Goal: Task Accomplishment & Management: Use online tool/utility

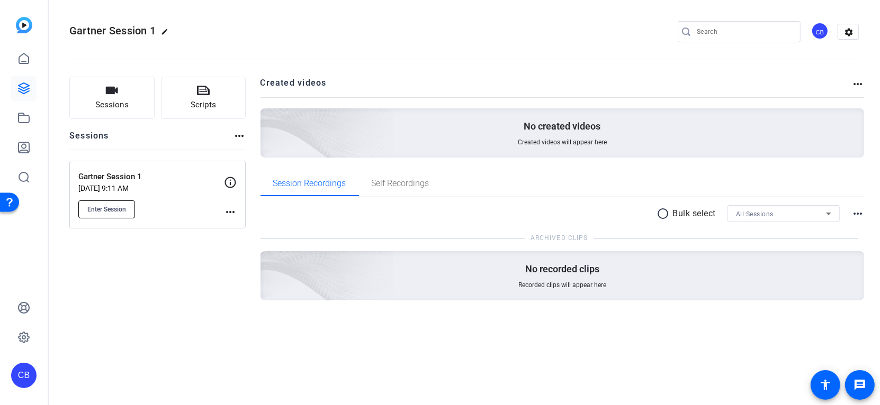
click at [103, 213] on span "Enter Session" at bounding box center [106, 209] width 39 height 8
click at [552, 335] on div "Sessions Scripts Sessions more_horiz Gartner Session 1 Oct 07, 2025 @ 9:11 AM E…" at bounding box center [464, 206] width 832 height 284
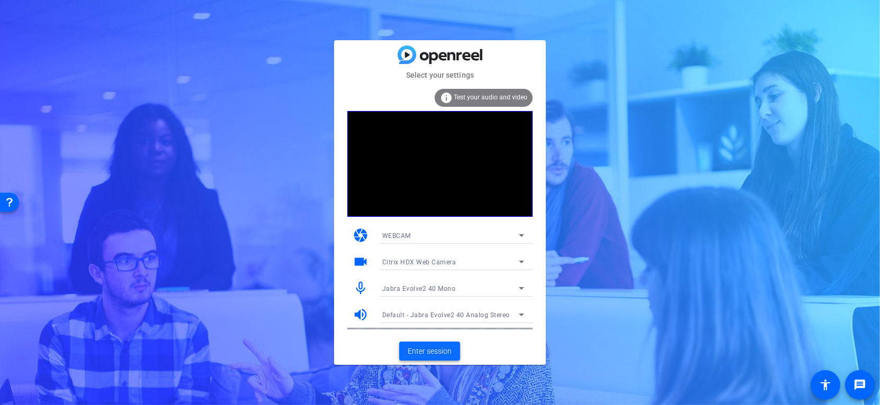
click at [443, 350] on span "Enter session" at bounding box center [430, 351] width 44 height 11
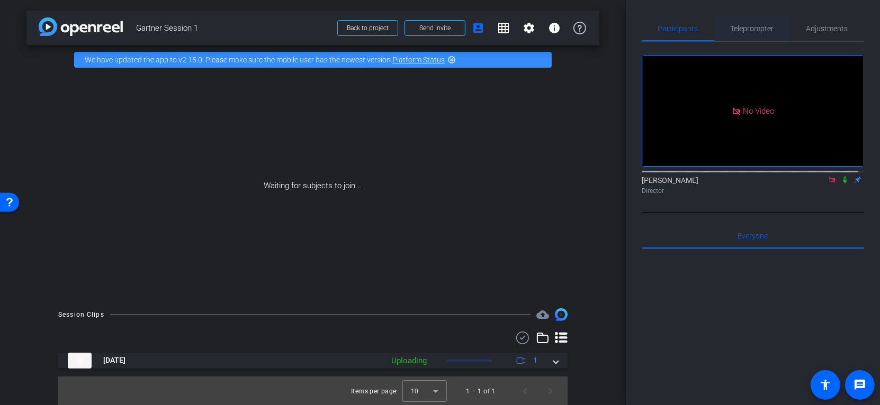
click at [747, 29] on span "Teleprompter" at bounding box center [751, 28] width 43 height 7
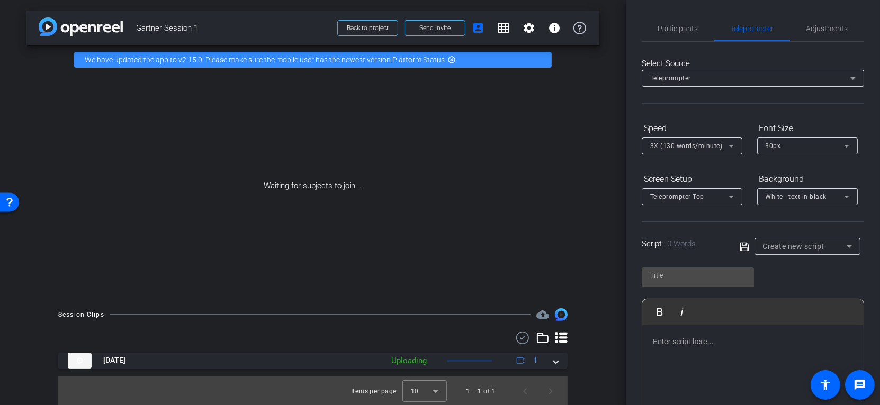
click at [828, 73] on div "Teleprompter" at bounding box center [750, 77] width 200 height 13
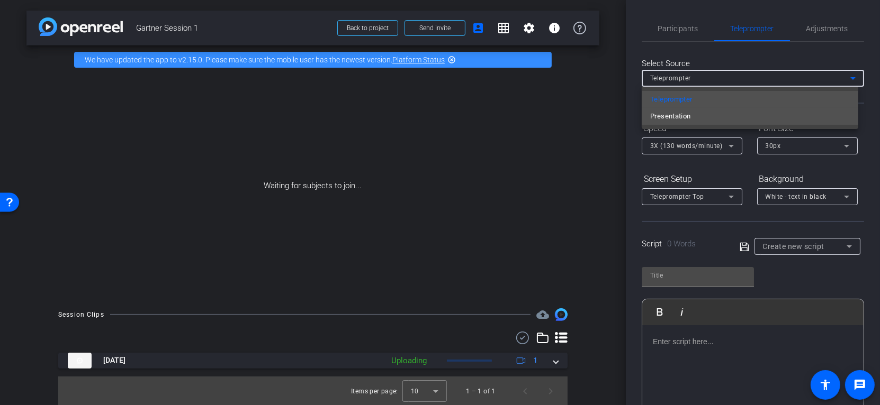
click at [804, 115] on mat-option "Presentation" at bounding box center [750, 116] width 216 height 17
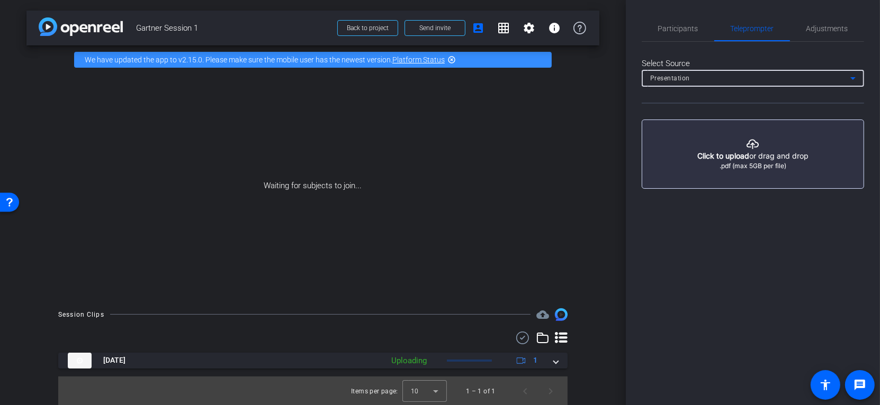
click at [769, 137] on button "button" at bounding box center [753, 154] width 222 height 69
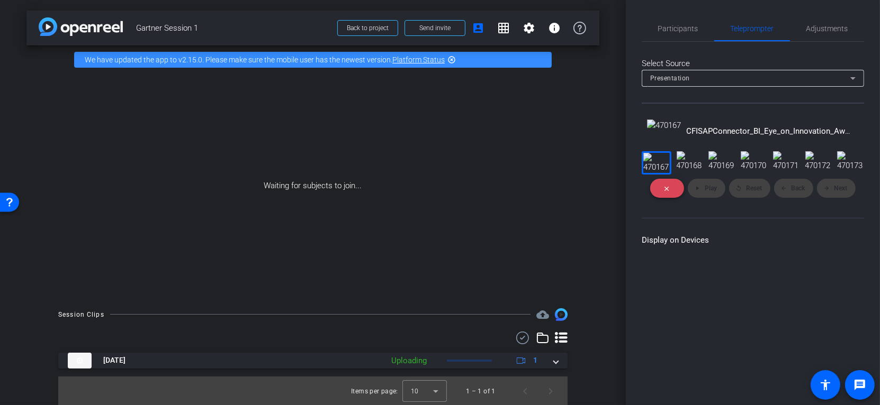
click at [668, 192] on mat-icon "close" at bounding box center [666, 188] width 6 height 6
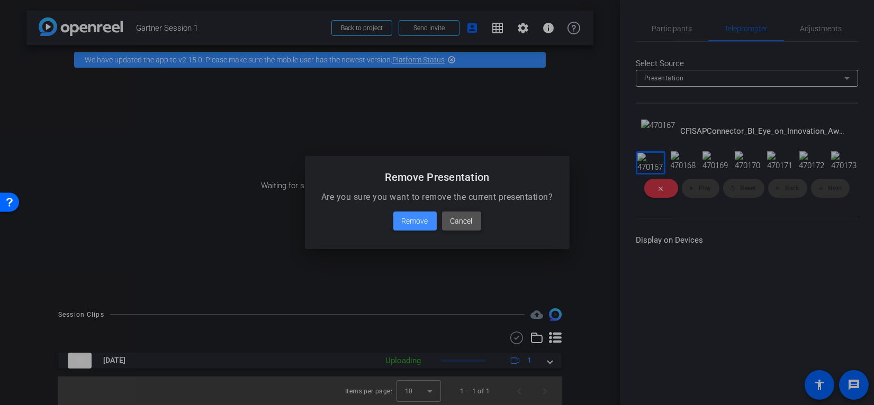
click at [457, 220] on span "Cancel" at bounding box center [461, 221] width 22 height 13
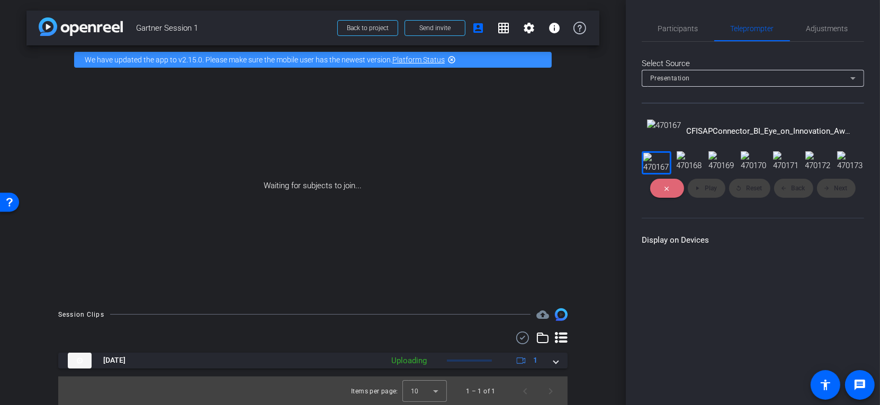
click at [853, 77] on icon at bounding box center [852, 78] width 13 height 13
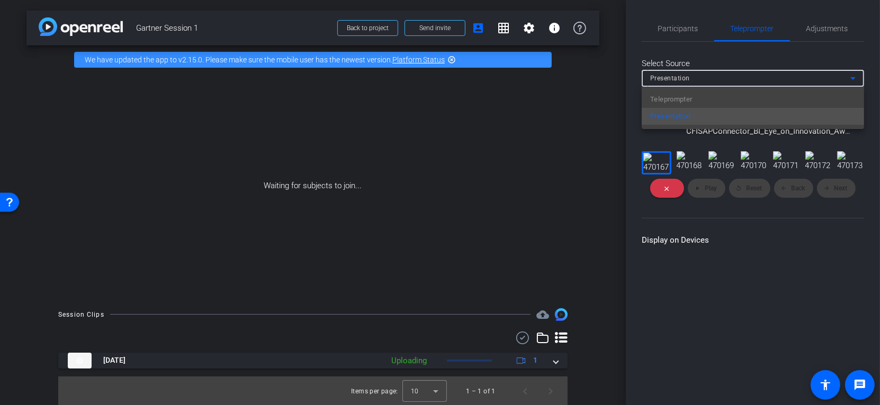
click at [853, 77] on div at bounding box center [440, 202] width 880 height 405
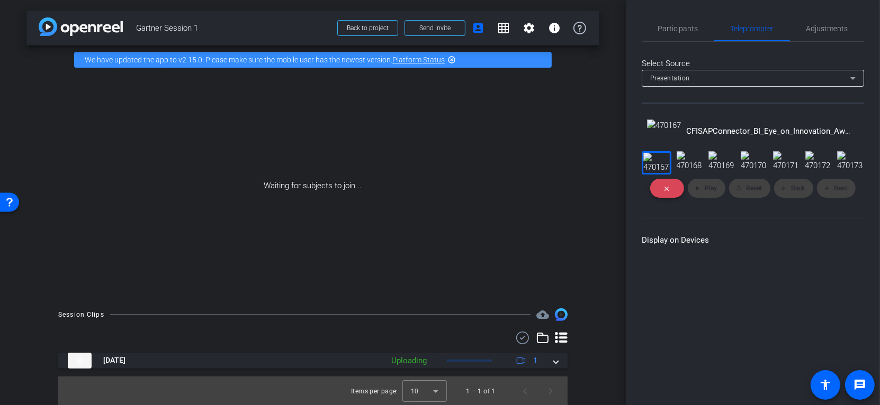
click at [656, 201] on span at bounding box center [667, 188] width 34 height 25
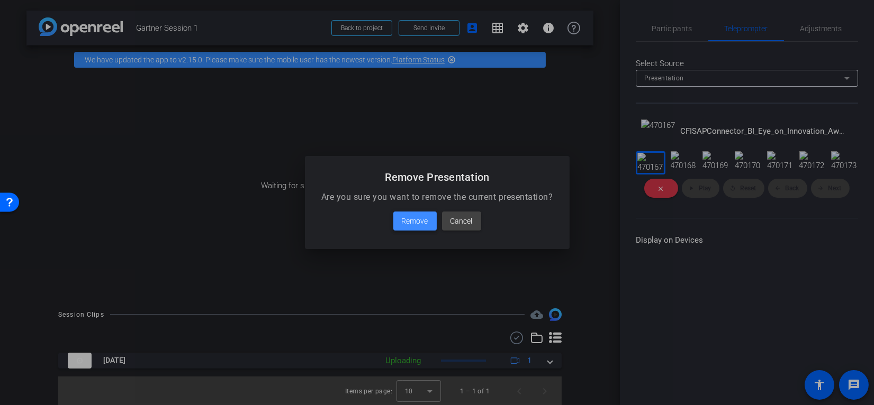
click at [417, 218] on span "Remove" at bounding box center [415, 221] width 26 height 13
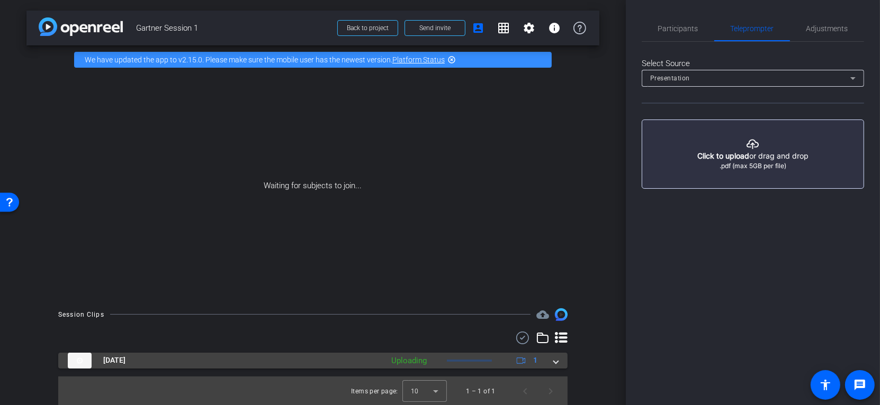
click at [470, 360] on div at bounding box center [469, 361] width 45 height 2
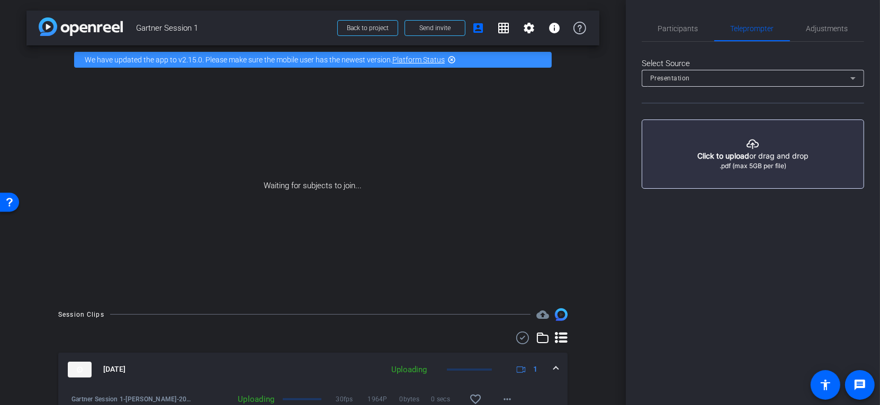
scroll to position [55, 0]
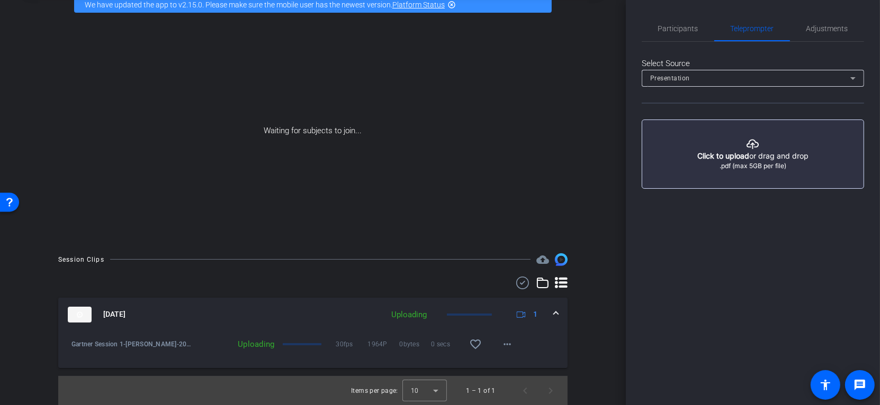
click at [249, 342] on div "Uploading" at bounding box center [236, 344] width 85 height 11
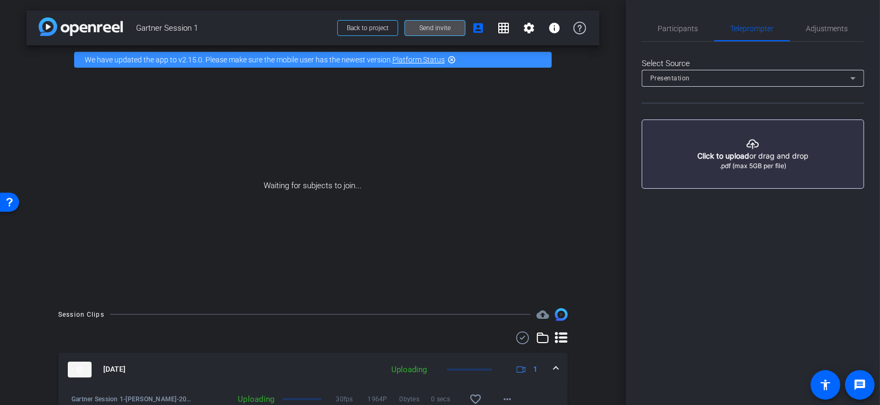
click at [444, 26] on span "Send invite" at bounding box center [434, 28] width 31 height 8
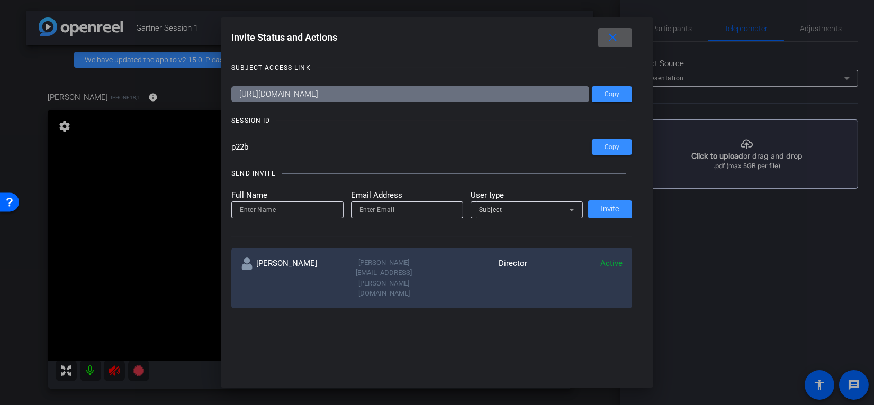
click at [619, 32] on mat-icon "close" at bounding box center [612, 37] width 13 height 13
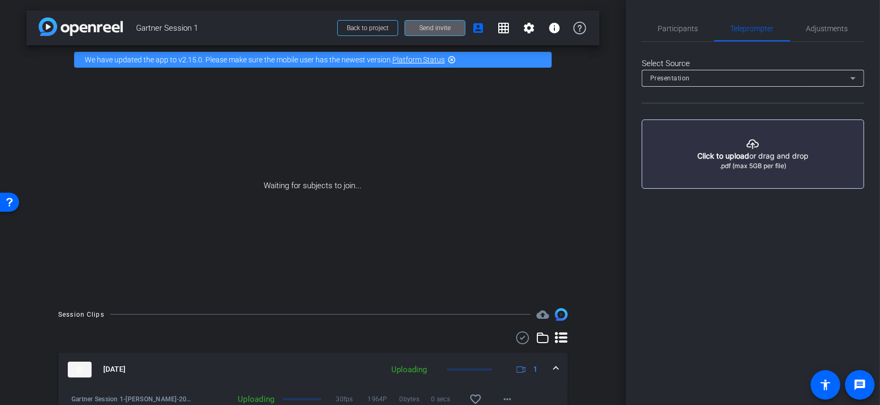
click at [432, 24] on span "Send invite" at bounding box center [434, 28] width 31 height 8
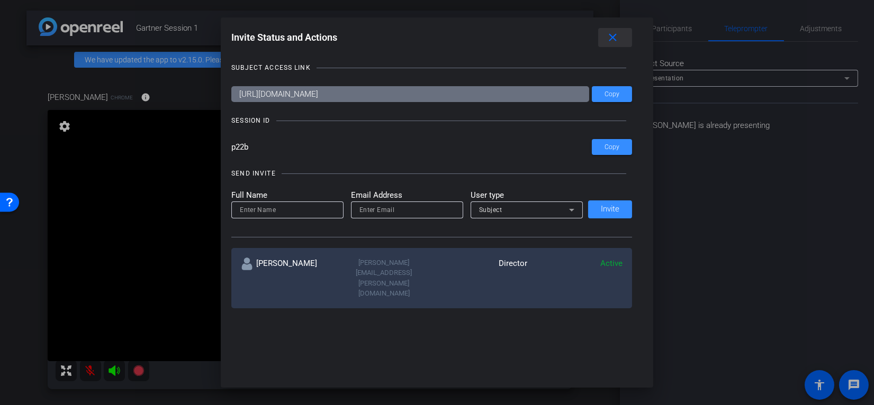
click at [618, 37] on mat-icon "close" at bounding box center [612, 37] width 13 height 13
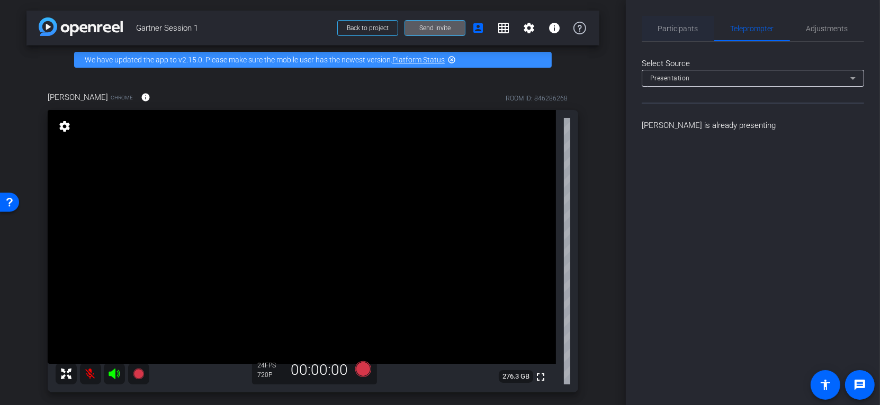
click at [679, 27] on span "Participants" at bounding box center [678, 28] width 40 height 7
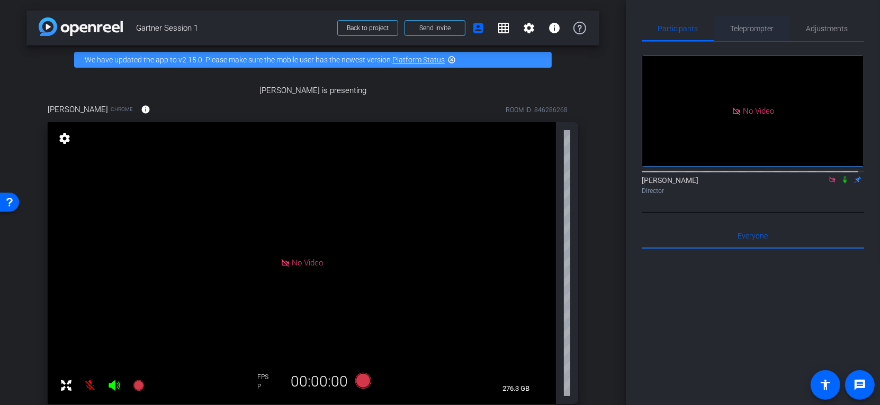
click at [752, 25] on span "Teleprompter" at bounding box center [751, 28] width 43 height 7
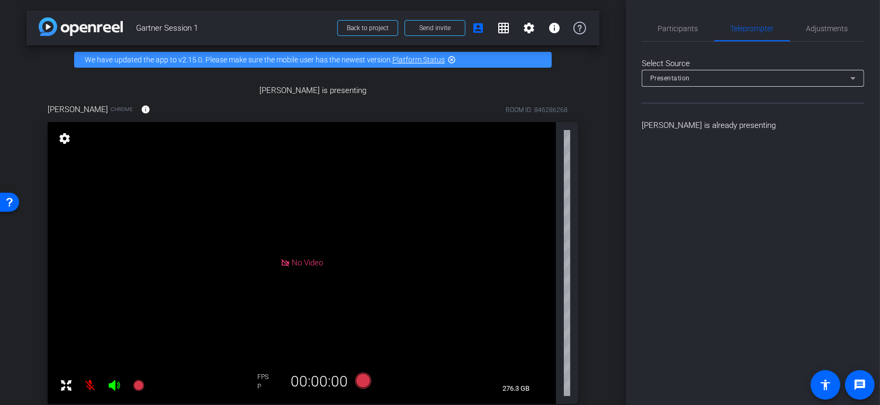
click at [765, 82] on div "Presentation" at bounding box center [750, 77] width 200 height 13
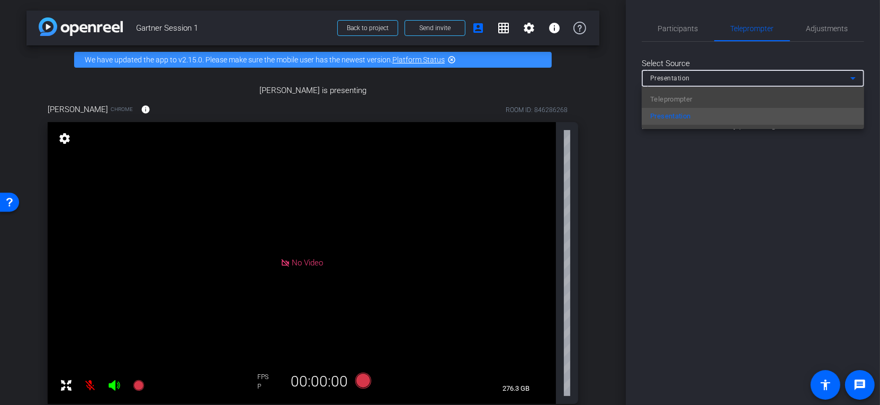
click at [739, 106] on div "Teleprompter Presentation" at bounding box center [753, 108] width 222 height 42
click at [724, 100] on div "Teleprompter Presentation" at bounding box center [753, 108] width 222 height 42
click at [753, 352] on div at bounding box center [440, 202] width 880 height 405
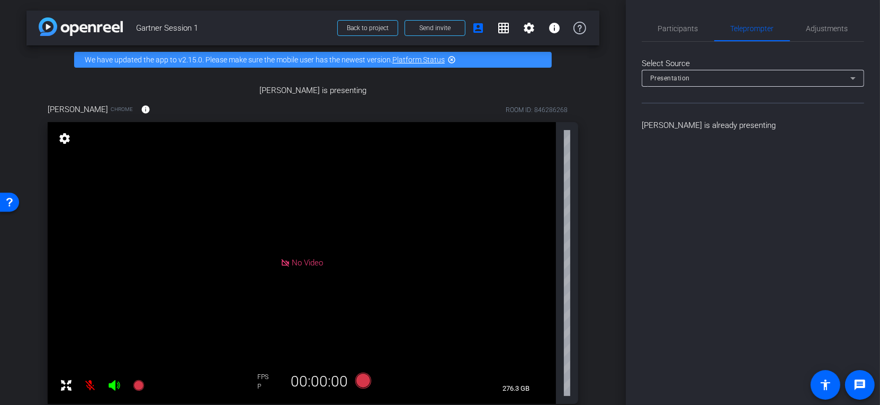
click at [844, 76] on div "Presentation" at bounding box center [750, 77] width 200 height 13
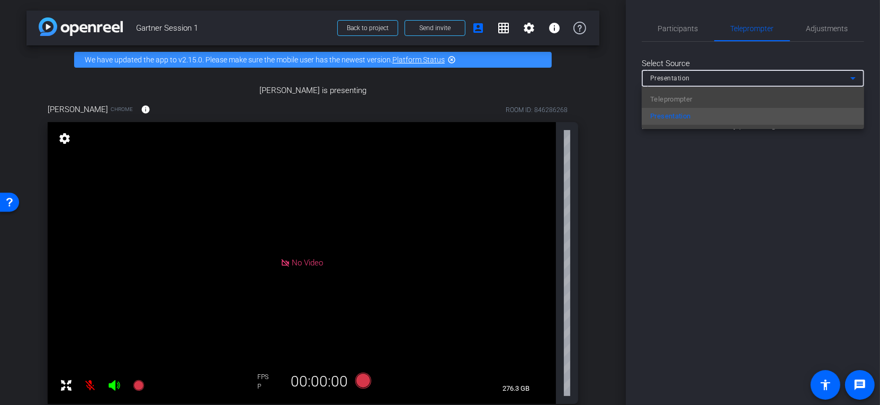
click at [840, 99] on div "Teleprompter Presentation" at bounding box center [753, 108] width 222 height 42
click at [831, 143] on div at bounding box center [440, 202] width 880 height 405
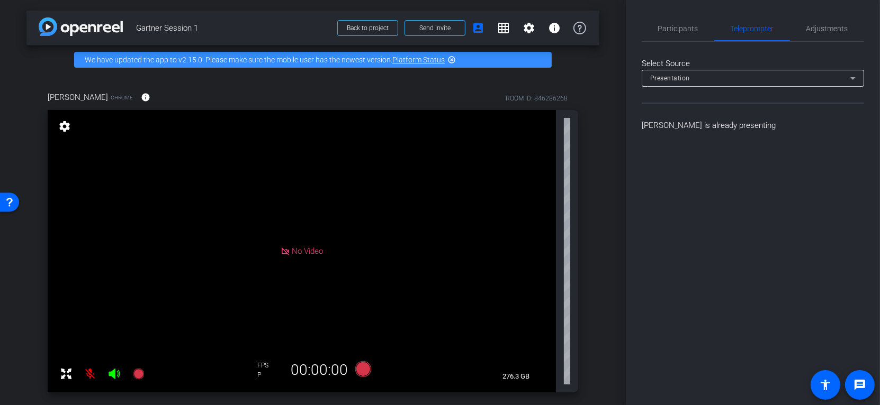
click at [761, 75] on div "Presentation" at bounding box center [750, 77] width 200 height 13
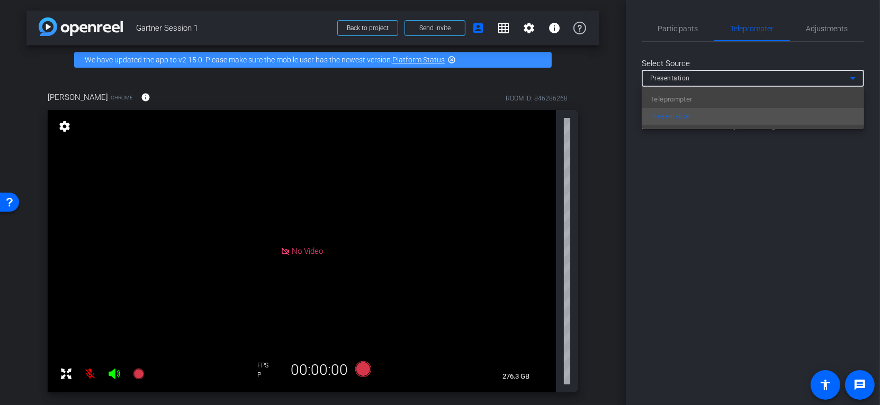
click at [761, 98] on div "Teleprompter Presentation" at bounding box center [753, 108] width 222 height 42
click at [750, 150] on div at bounding box center [440, 202] width 880 height 405
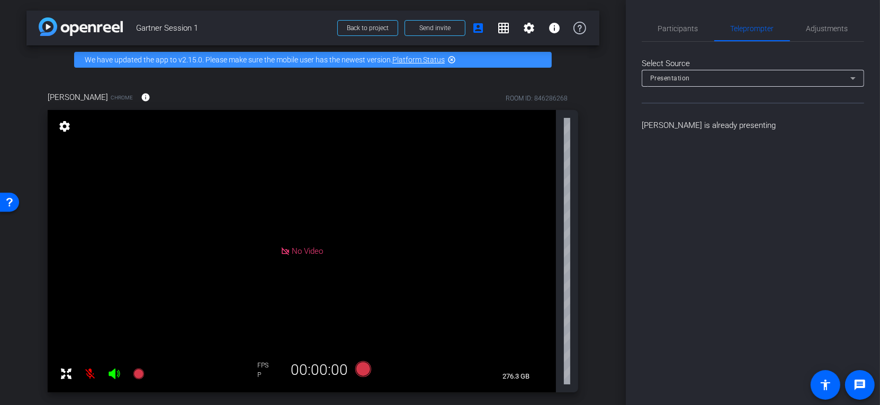
click at [687, 129] on p "[PERSON_NAME] is already presenting" at bounding box center [753, 126] width 222 height 12
click at [760, 77] on div "Presentation" at bounding box center [750, 77] width 200 height 13
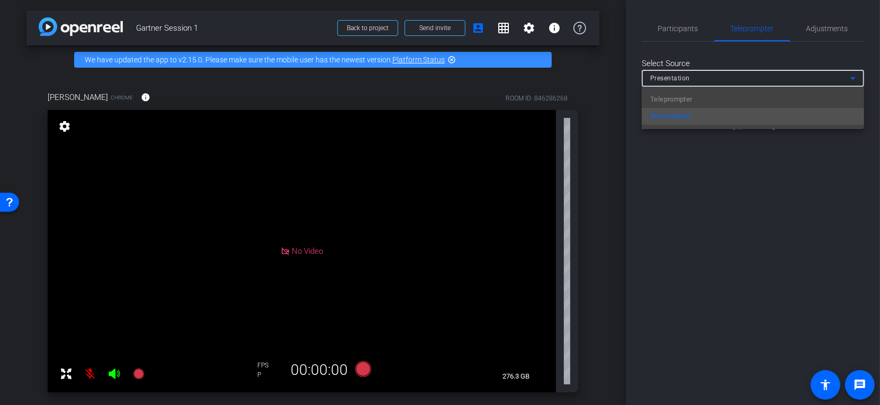
click at [684, 30] on div at bounding box center [440, 202] width 880 height 405
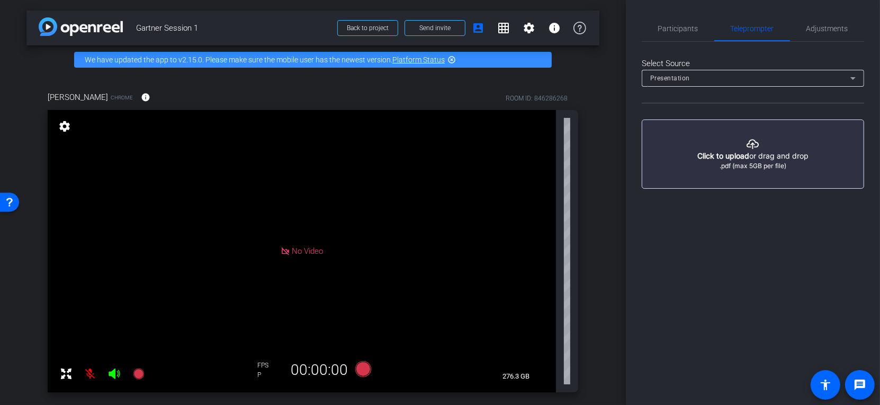
click at [834, 76] on div "Presentation" at bounding box center [750, 77] width 200 height 13
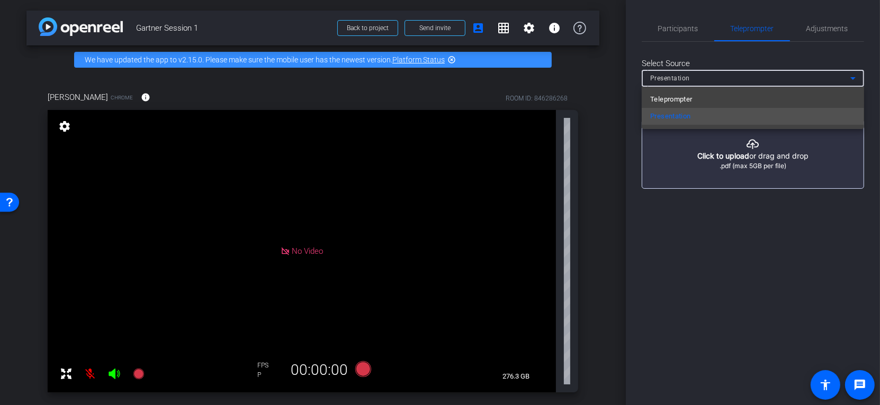
click at [701, 97] on mat-option "Teleprompter" at bounding box center [753, 99] width 222 height 17
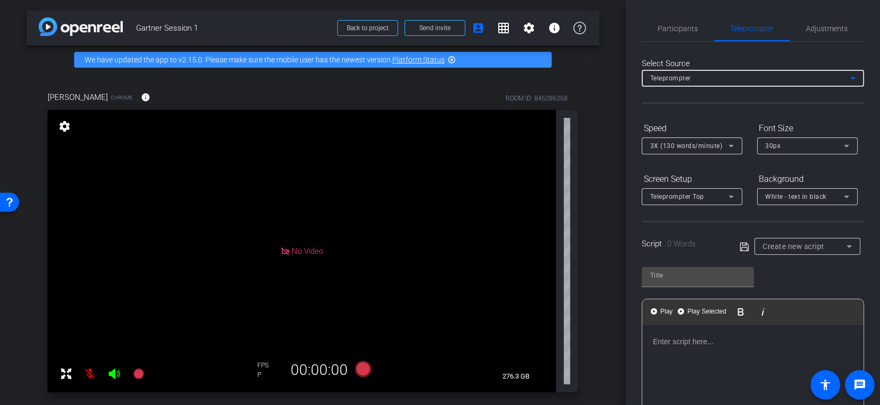
click at [807, 250] on div "Create new script" at bounding box center [805, 246] width 84 height 13
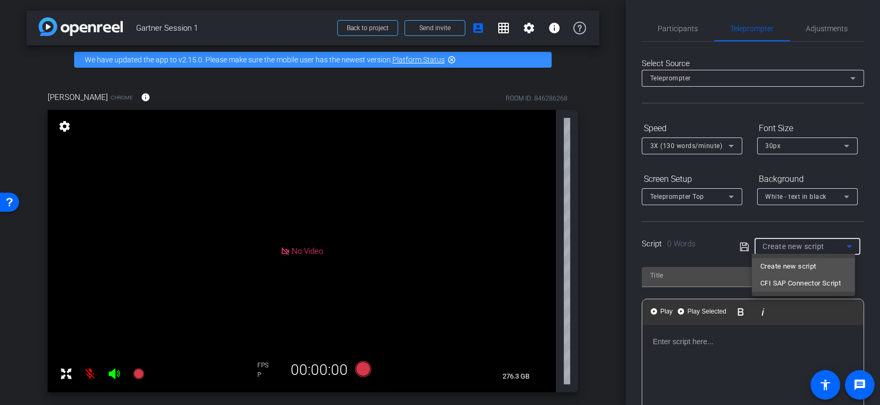
click at [801, 281] on span "CFI SAP Connector Script" at bounding box center [800, 283] width 80 height 13
type input "CFI SAP Connector Script"
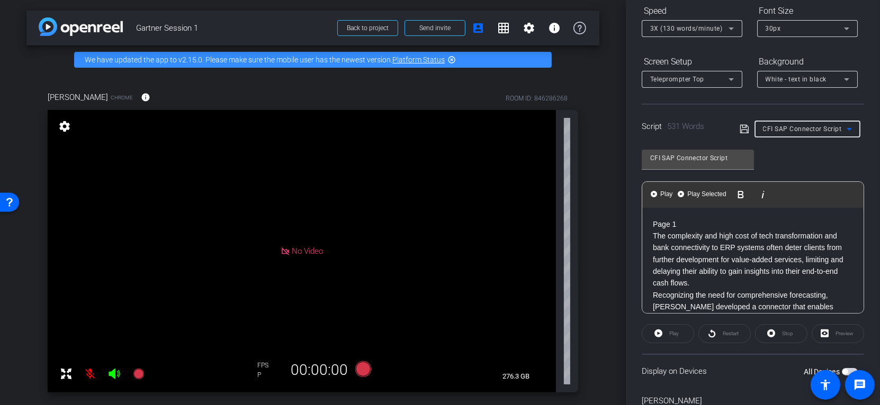
scroll to position [172, 0]
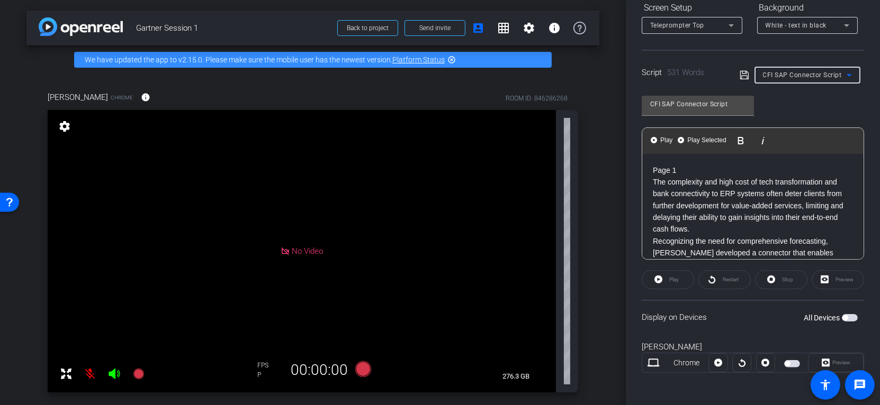
click at [785, 364] on span "button" at bounding box center [786, 364] width 5 height 5
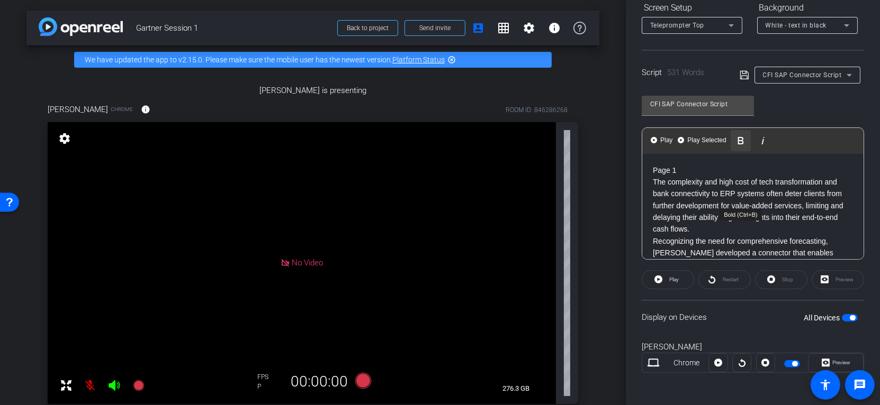
scroll to position [0, 0]
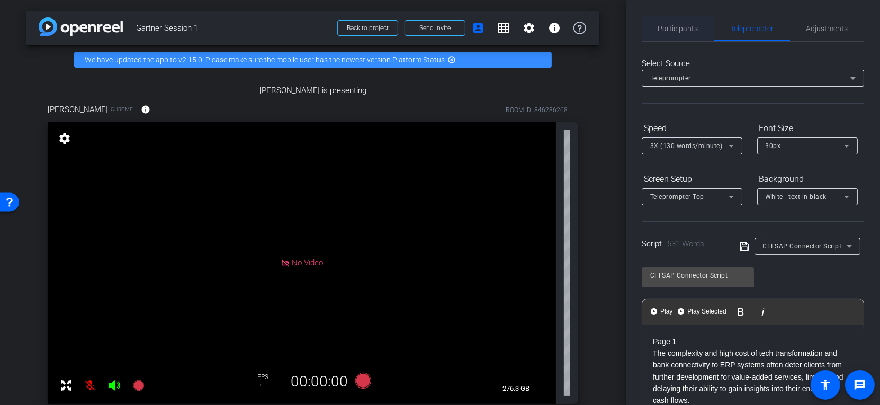
click at [689, 26] on span "Participants" at bounding box center [678, 28] width 40 height 7
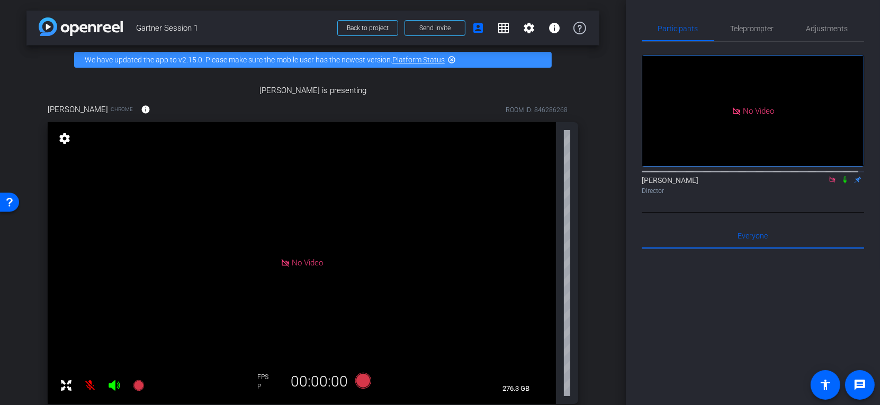
click at [841, 180] on icon at bounding box center [845, 179] width 8 height 7
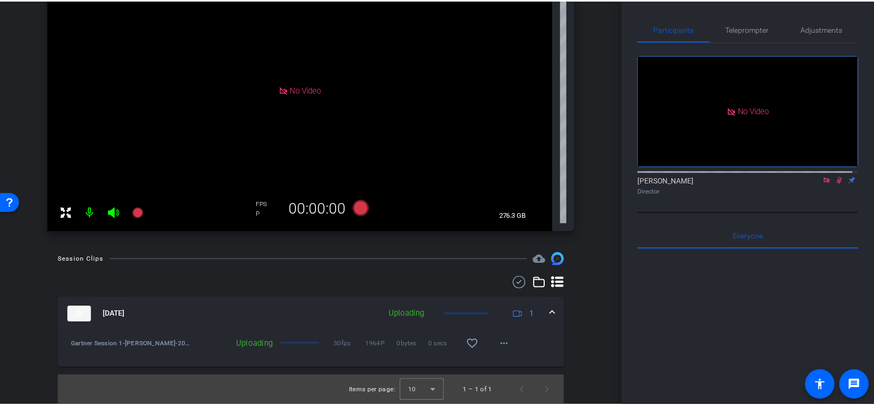
scroll to position [477, 0]
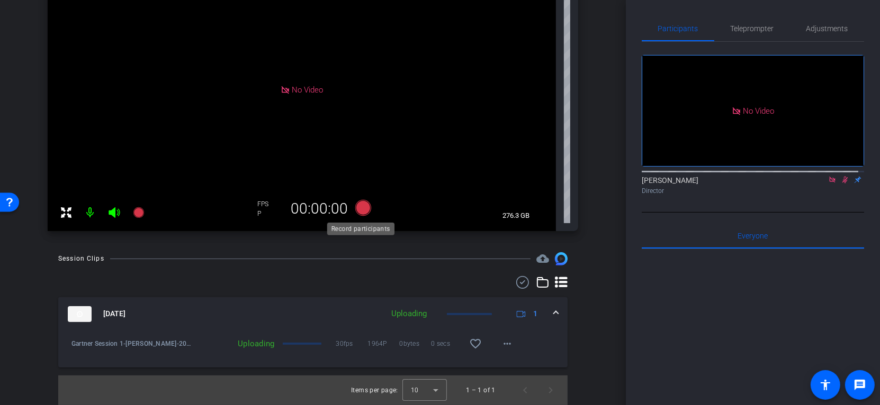
click at [365, 205] on icon at bounding box center [363, 208] width 16 height 16
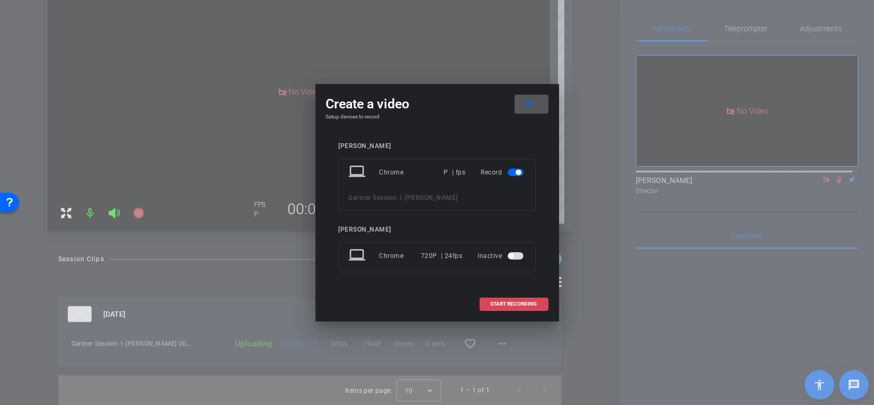
click at [533, 303] on span "START RECORDING" at bounding box center [514, 304] width 47 height 5
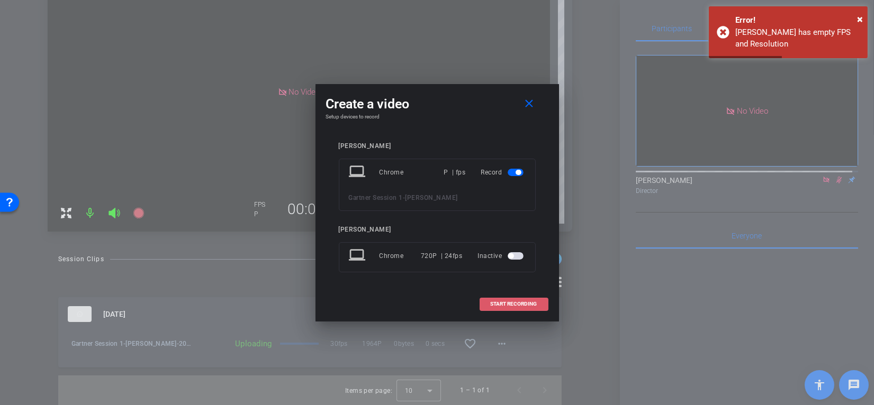
click at [535, 303] on span "START RECORDING" at bounding box center [514, 304] width 47 height 5
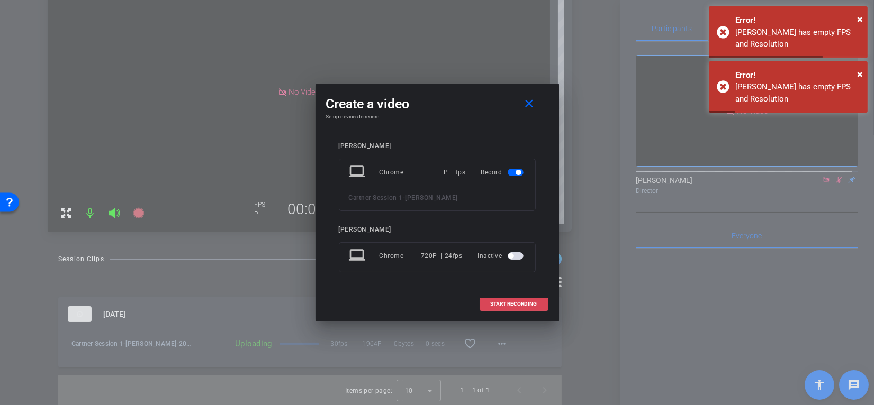
click at [535, 303] on span "START RECORDING" at bounding box center [514, 304] width 47 height 5
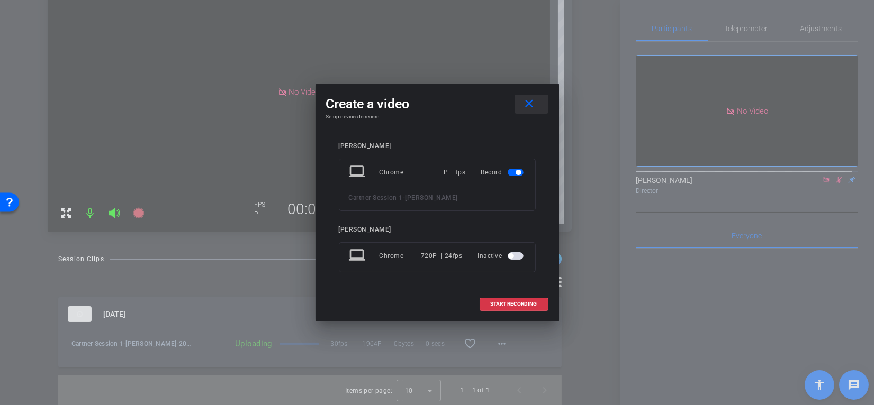
click at [526, 110] on mat-icon "close" at bounding box center [528, 103] width 13 height 13
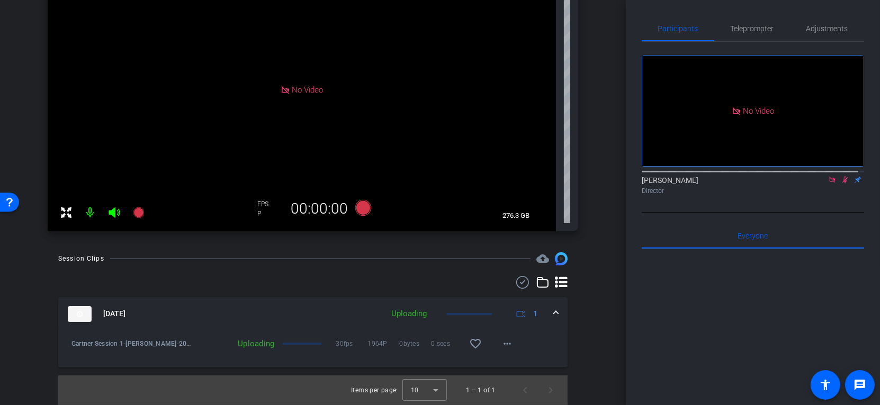
scroll to position [294, 0]
click at [142, 219] on icon at bounding box center [138, 212] width 13 height 13
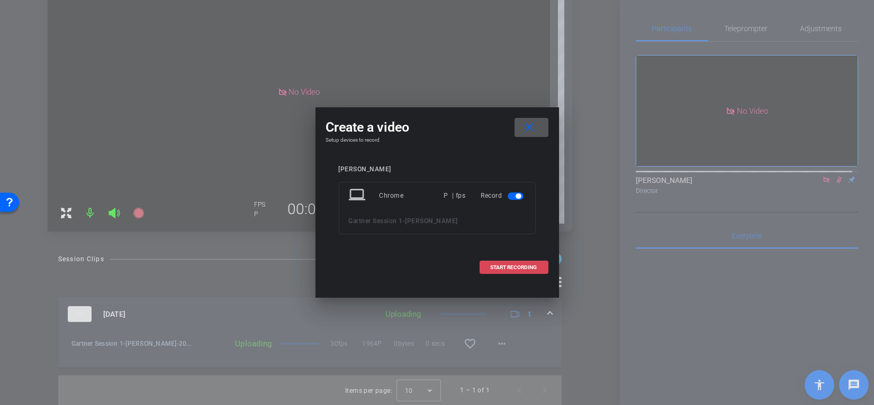
click at [517, 272] on span at bounding box center [514, 267] width 68 height 25
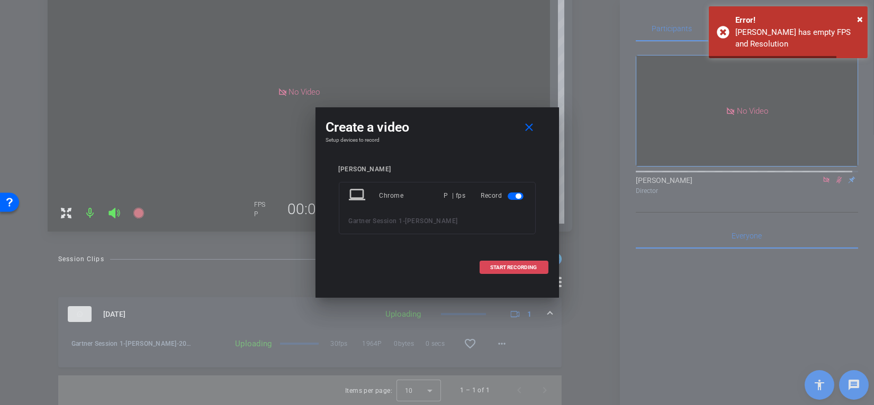
click at [517, 272] on span at bounding box center [514, 267] width 68 height 25
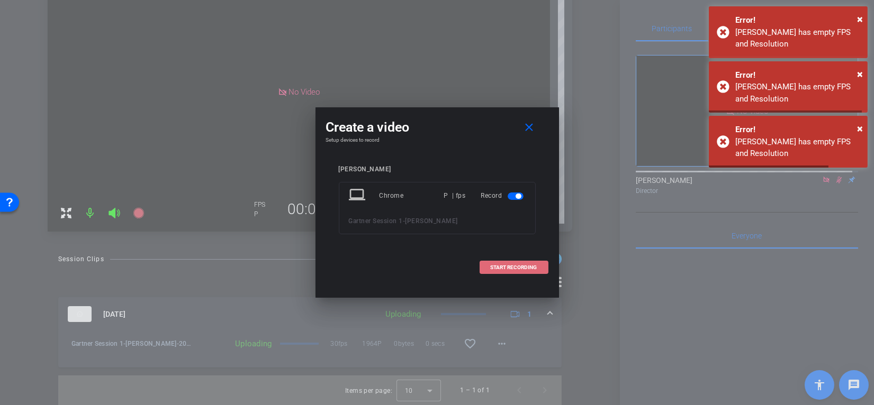
click at [517, 272] on span at bounding box center [514, 267] width 68 height 25
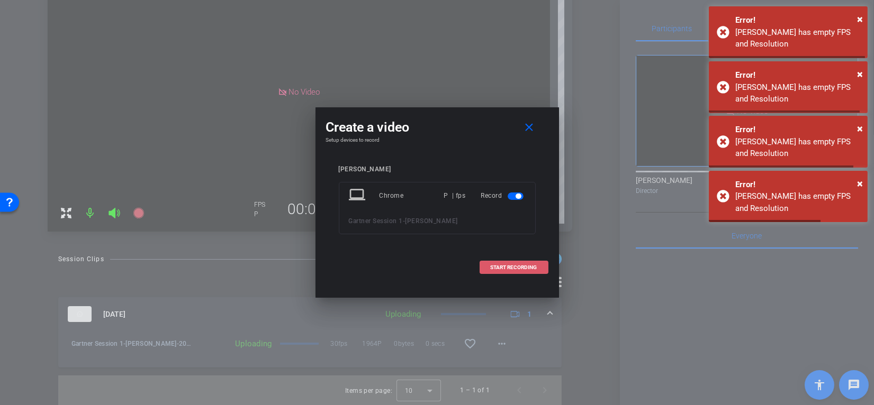
click at [517, 272] on span at bounding box center [514, 267] width 68 height 25
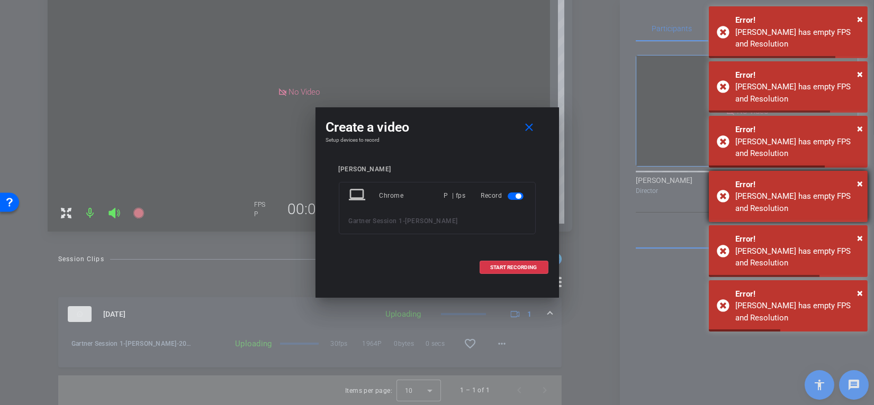
click at [801, 197] on div "[PERSON_NAME] has empty FPS and Resolution" at bounding box center [797, 203] width 124 height 24
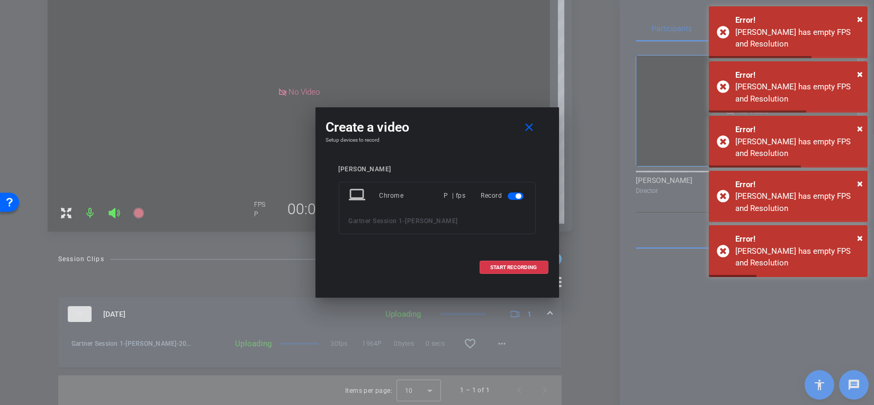
click at [801, 197] on div "[PERSON_NAME] has empty FPS and Resolution" at bounding box center [797, 203] width 124 height 24
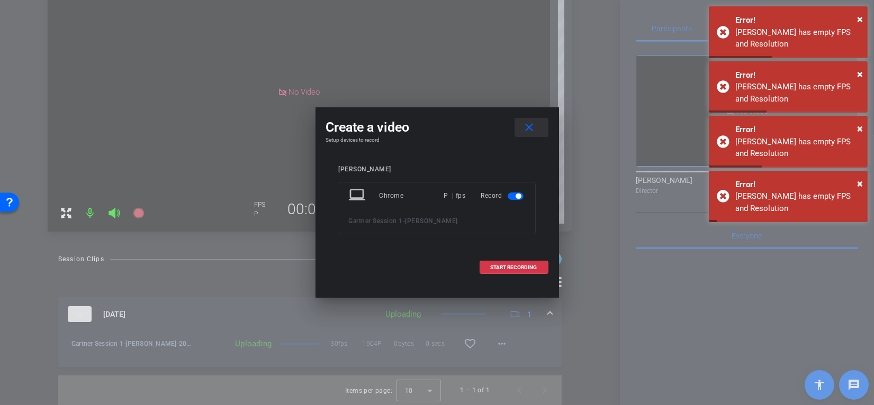
click at [536, 125] on span at bounding box center [532, 127] width 34 height 25
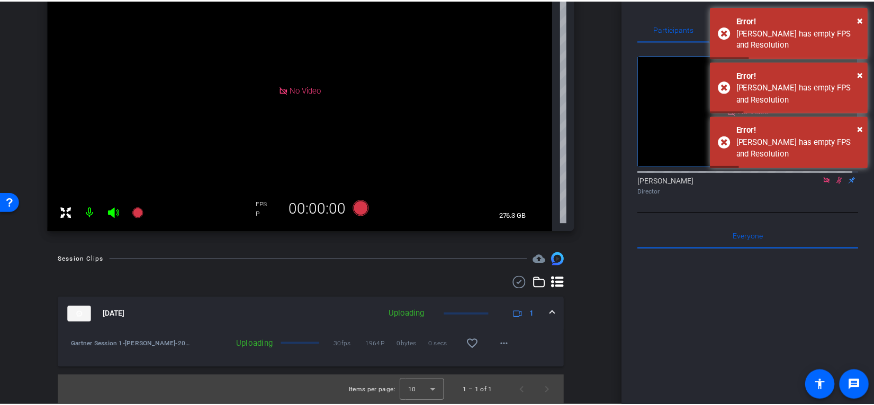
scroll to position [470, 0]
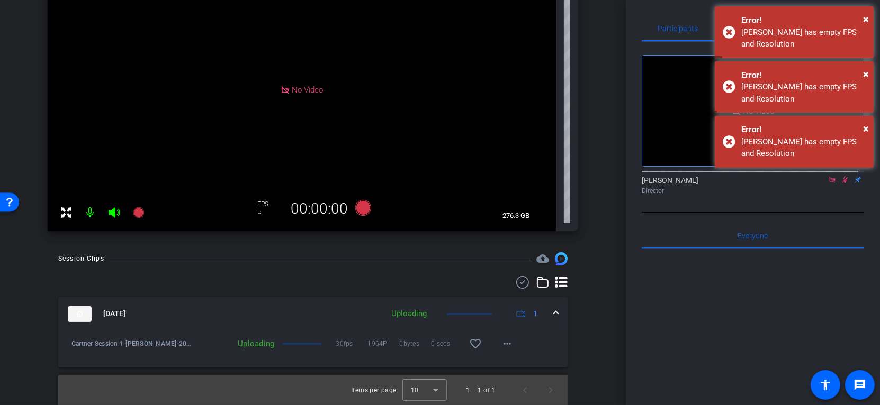
click at [361, 212] on icon at bounding box center [363, 208] width 16 height 16
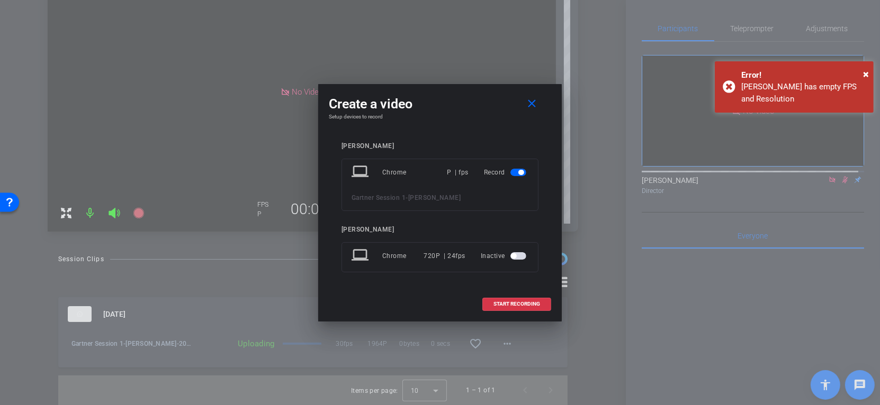
scroll to position [468, 0]
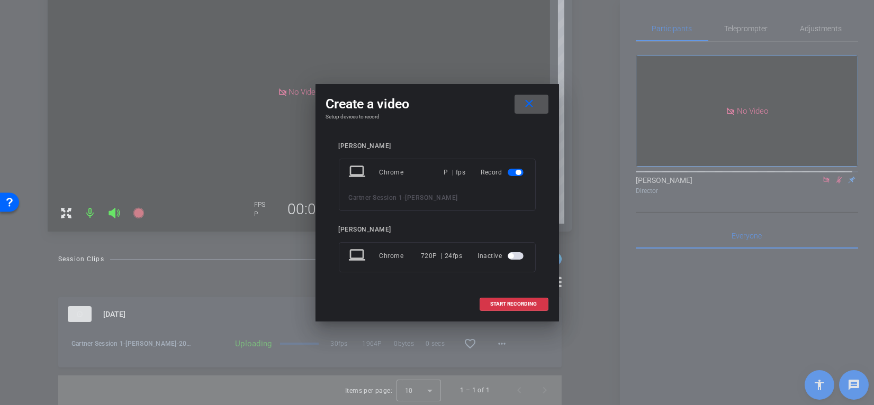
click at [454, 168] on div "P | fps" at bounding box center [455, 172] width 22 height 19
click at [447, 168] on div "P | fps" at bounding box center [455, 172] width 22 height 19
click at [504, 303] on span "START RECORDING" at bounding box center [514, 304] width 47 height 5
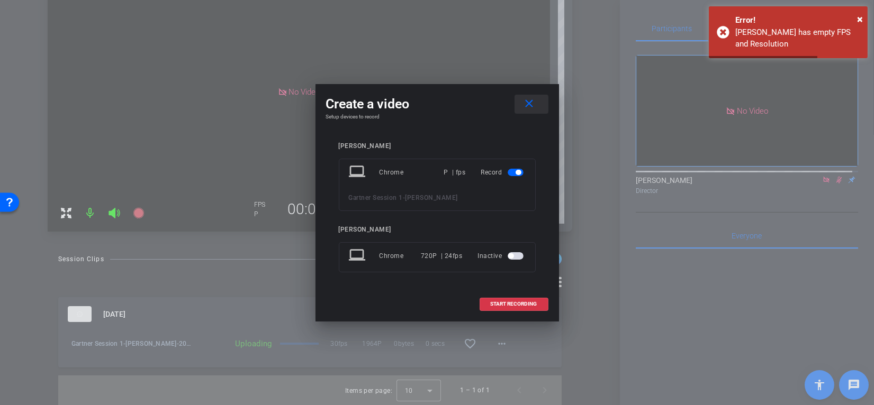
click at [536, 98] on span at bounding box center [532, 104] width 34 height 25
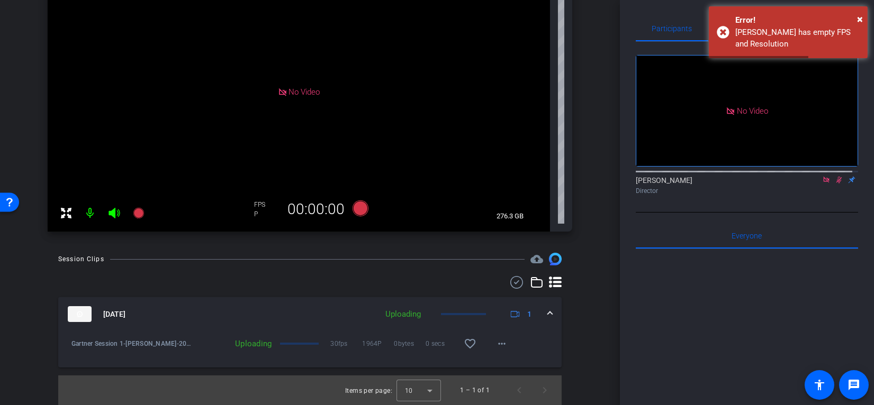
scroll to position [470, 0]
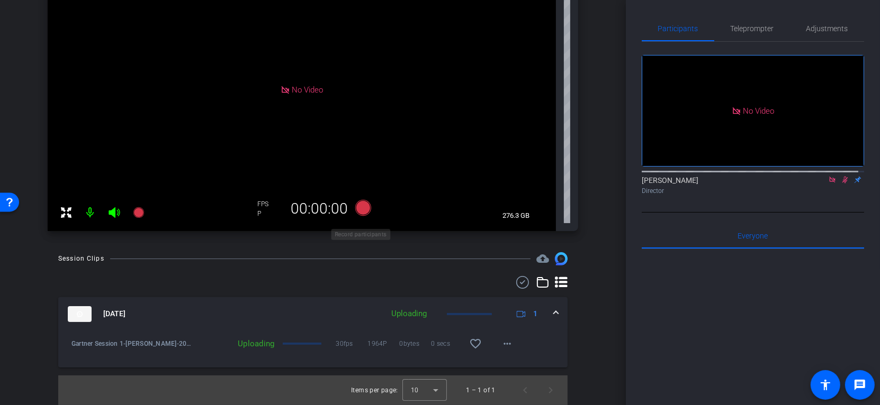
click at [358, 208] on icon at bounding box center [362, 208] width 25 height 19
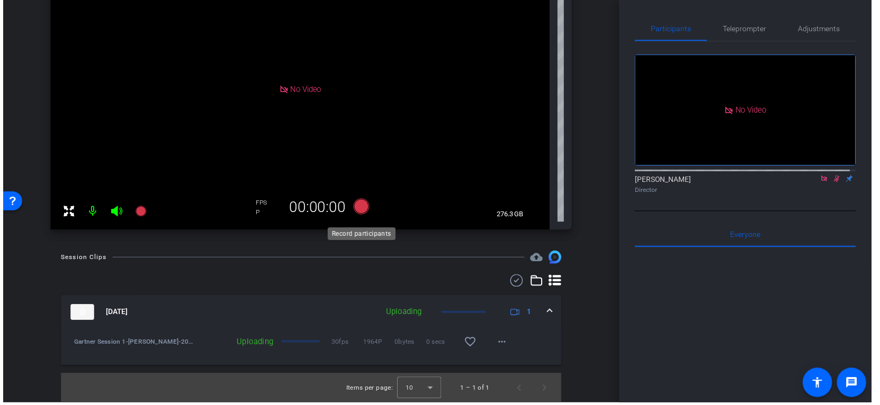
scroll to position [468, 0]
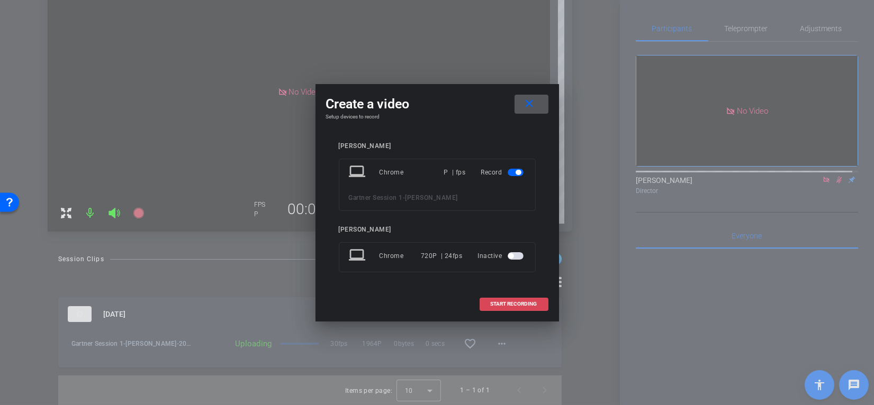
click at [528, 300] on span at bounding box center [514, 304] width 68 height 25
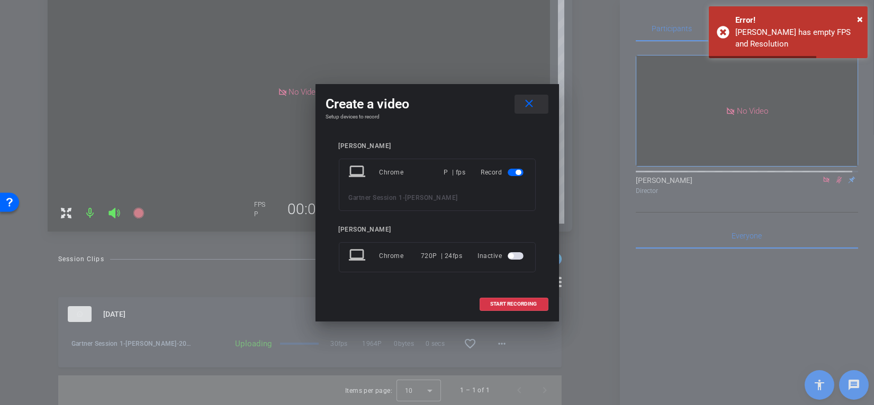
click at [528, 104] on mat-icon "close" at bounding box center [528, 103] width 13 height 13
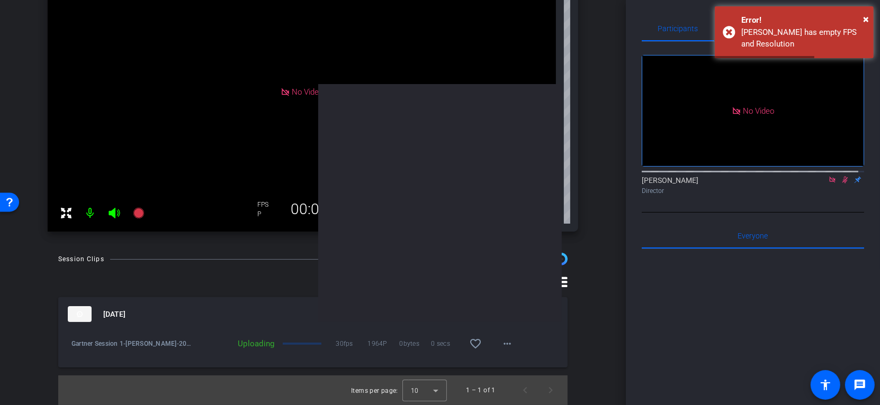
scroll to position [470, 0]
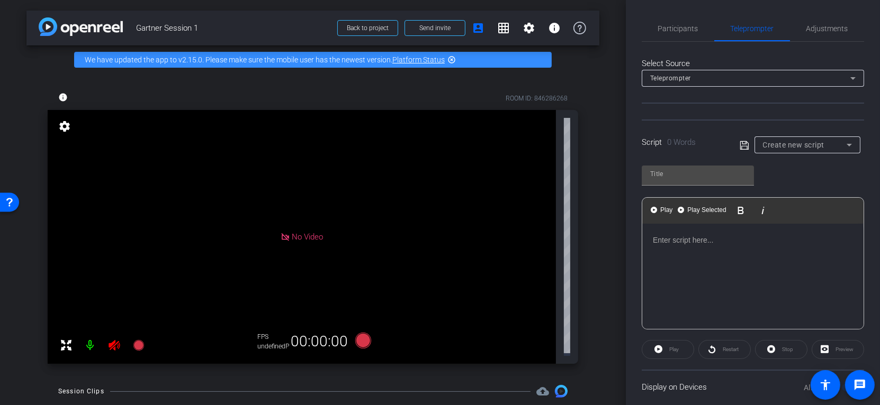
type input "CFI SAP Connector Script"
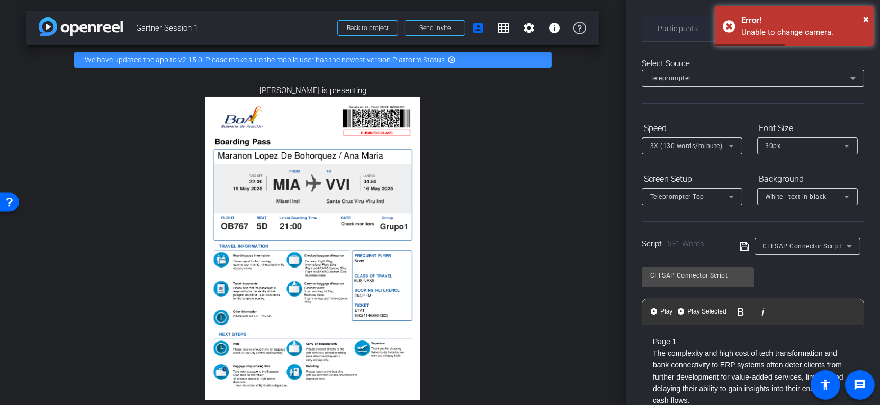
click at [674, 22] on span "Participants" at bounding box center [678, 28] width 40 height 25
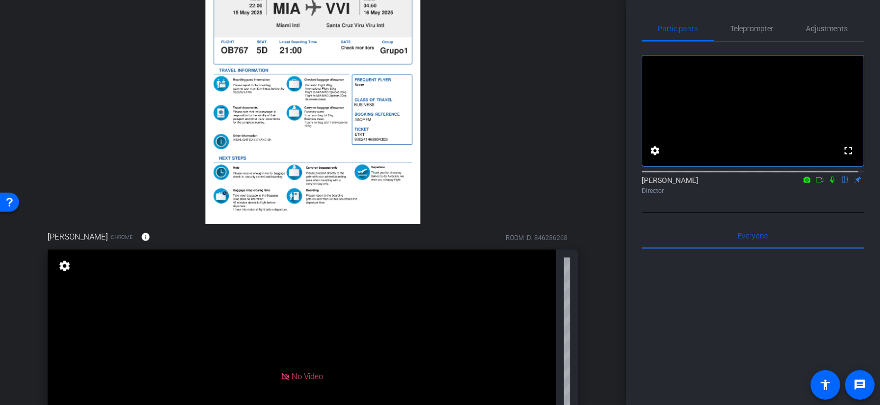
scroll to position [392, 0]
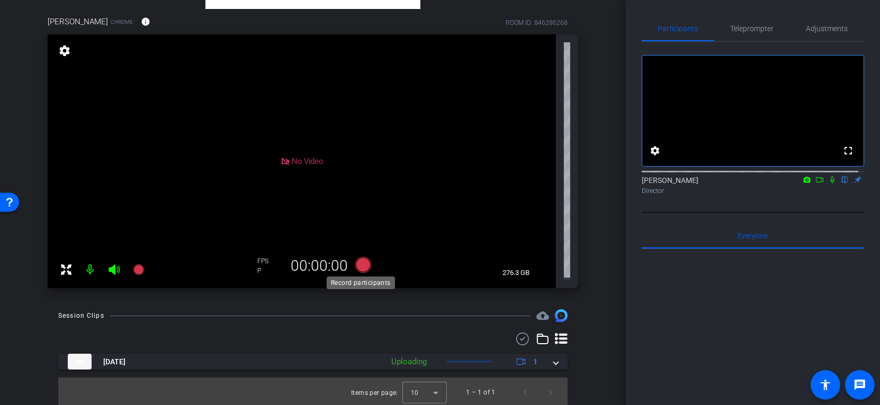
click at [360, 260] on icon at bounding box center [363, 265] width 16 height 16
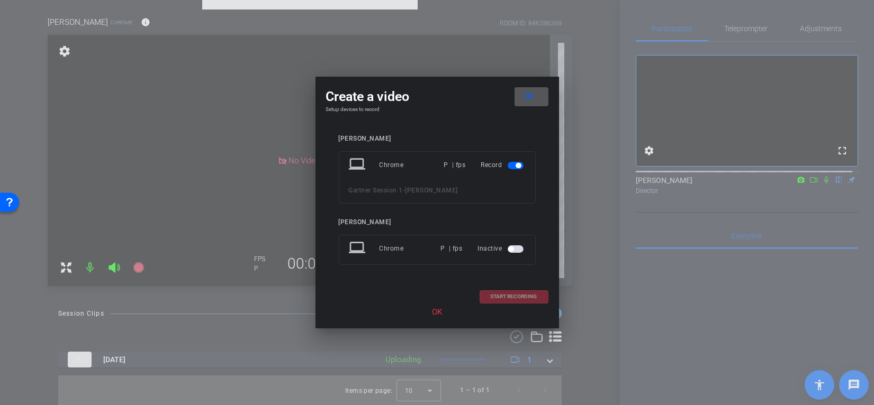
click at [531, 297] on div "START RECORDING" at bounding box center [437, 297] width 222 height 13
click at [437, 313] on p "OK" at bounding box center [437, 312] width 222 height 12
click at [498, 313] on p "OK" at bounding box center [437, 312] width 222 height 12
click at [507, 297] on div "START RECORDING" at bounding box center [437, 297] width 222 height 13
click at [507, 295] on div "START RECORDING" at bounding box center [437, 297] width 222 height 13
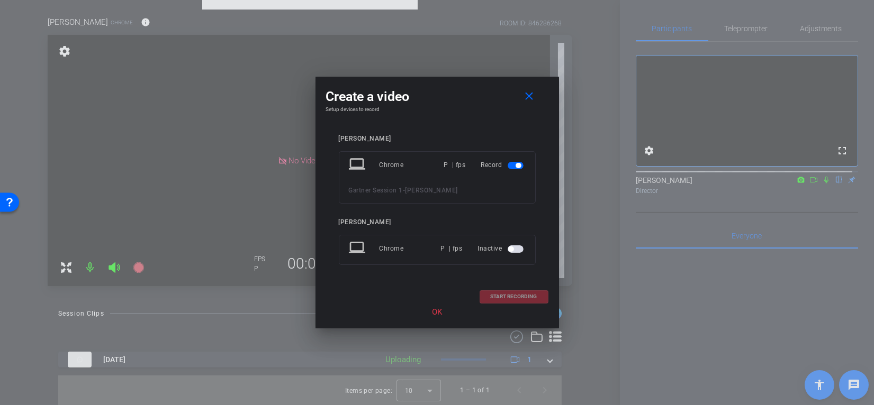
click at [507, 295] on div "START RECORDING" at bounding box center [437, 297] width 222 height 13
click at [529, 96] on mat-icon "close" at bounding box center [528, 96] width 13 height 13
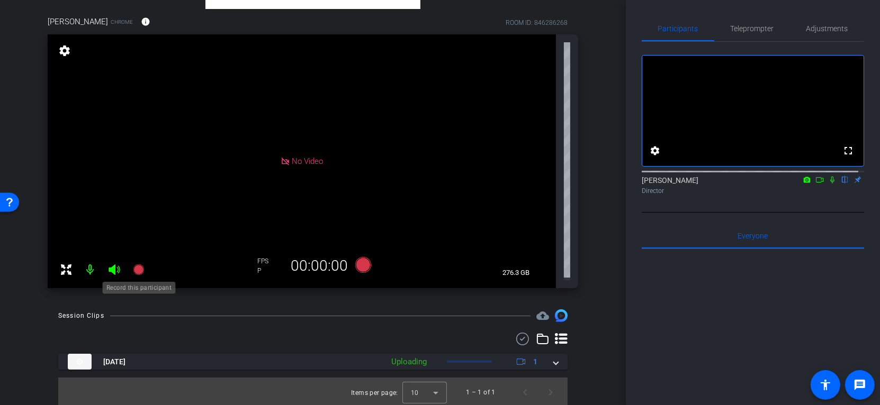
click at [134, 265] on icon at bounding box center [138, 270] width 13 height 13
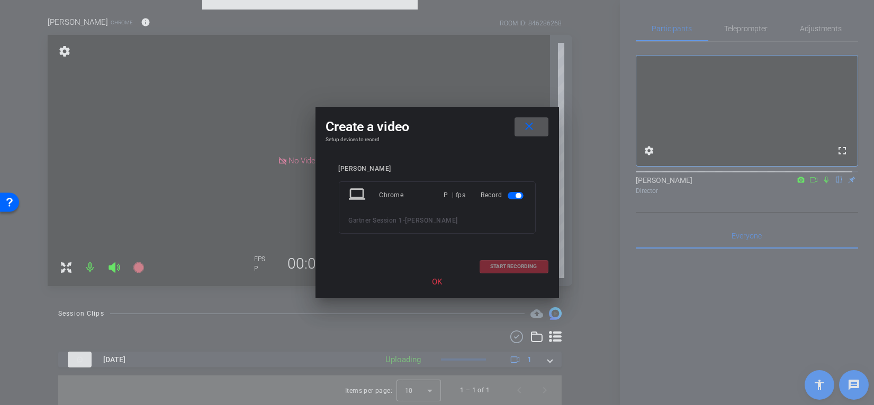
click at [517, 270] on div "START RECORDING" at bounding box center [437, 266] width 222 height 13
click at [540, 116] on span at bounding box center [532, 126] width 34 height 25
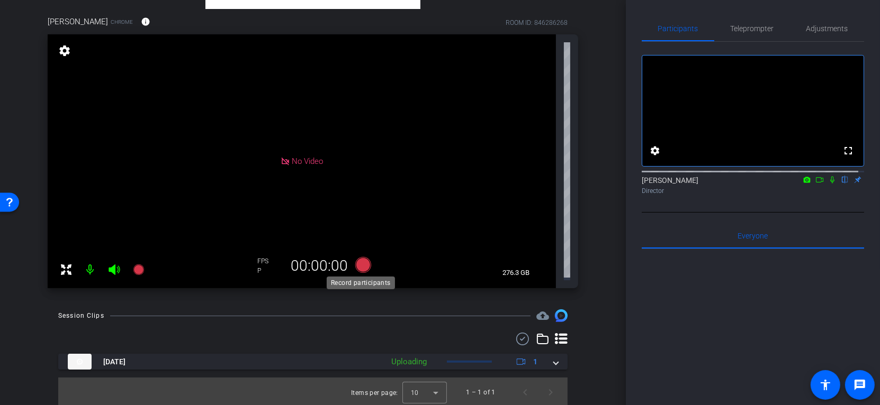
click at [367, 269] on icon at bounding box center [362, 265] width 25 height 19
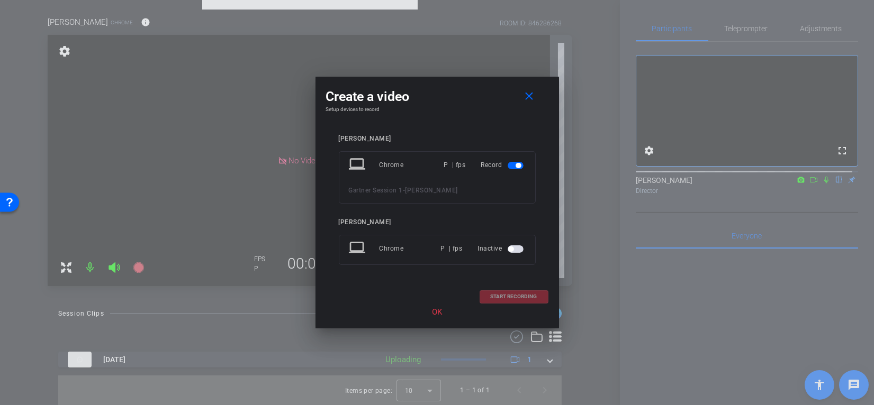
click at [366, 268] on div "Chris laptop Chrome P | fps Record Gartner Session 1 - Chris Chris Bohorquez la…" at bounding box center [437, 207] width 197 height 145
click at [493, 189] on div "Gartner Session 1 - Chris" at bounding box center [437, 190] width 177 height 13
click at [512, 163] on span "button" at bounding box center [516, 165] width 16 height 7
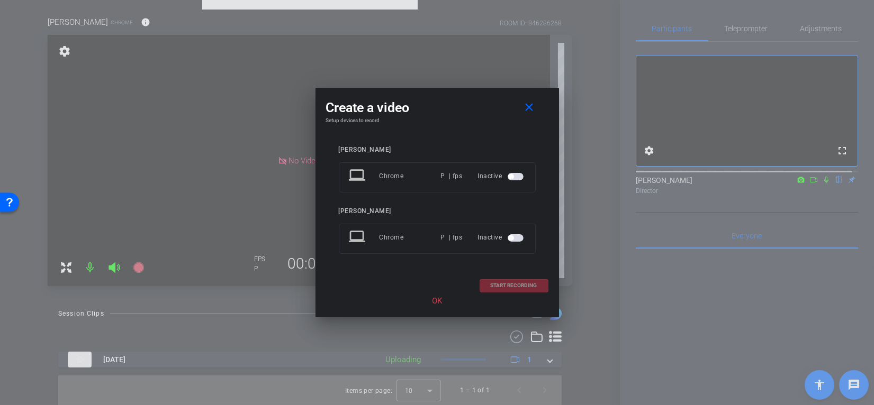
click at [512, 177] on span "button" at bounding box center [510, 176] width 5 height 5
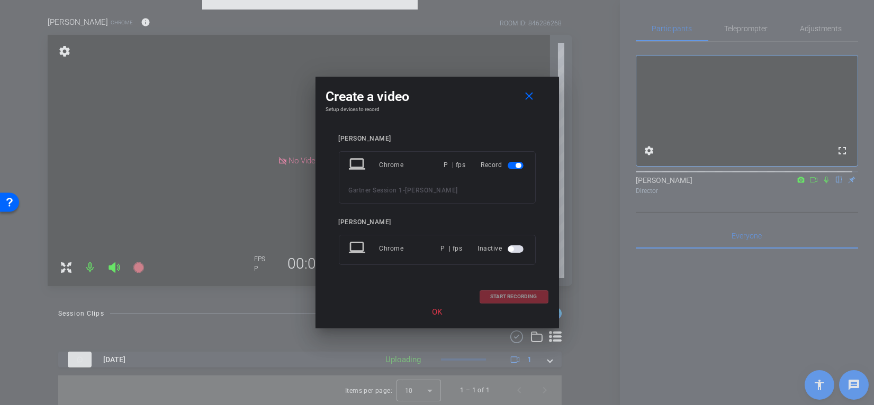
click at [516, 298] on div "START RECORDING" at bounding box center [437, 297] width 222 height 13
click at [435, 316] on p "OK" at bounding box center [437, 312] width 222 height 12
click at [510, 303] on div "START RECORDING" at bounding box center [437, 297] width 222 height 13
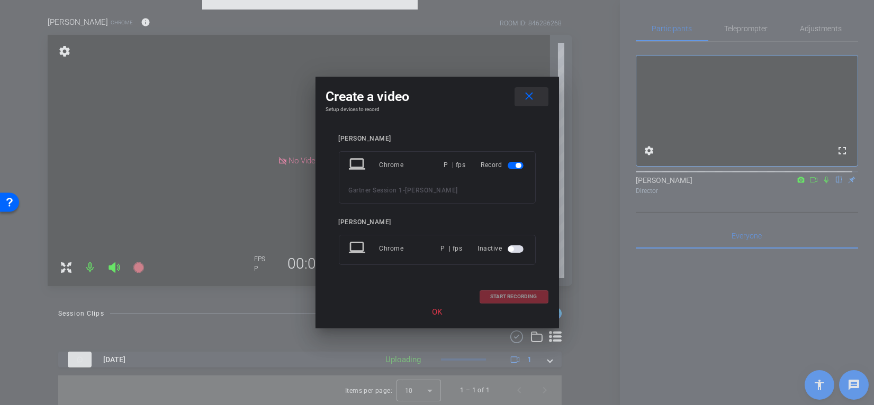
click at [537, 97] on span at bounding box center [532, 96] width 34 height 25
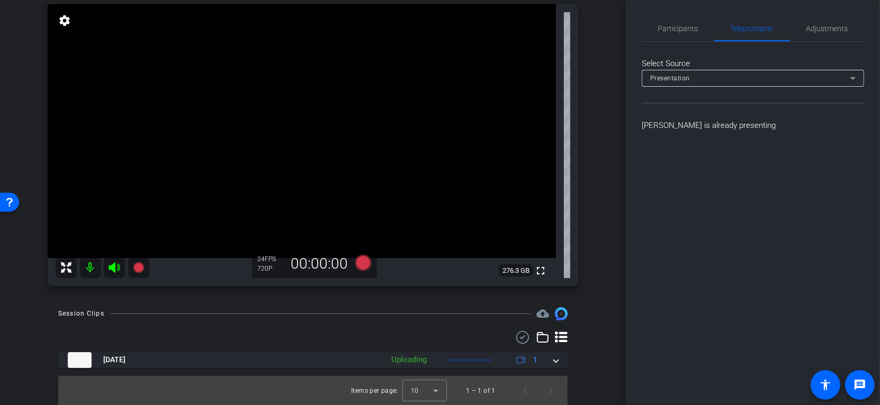
scroll to position [422, 0]
click at [114, 118] on video at bounding box center [302, 131] width 508 height 254
click at [808, 70] on div "Presentation" at bounding box center [752, 78] width 205 height 17
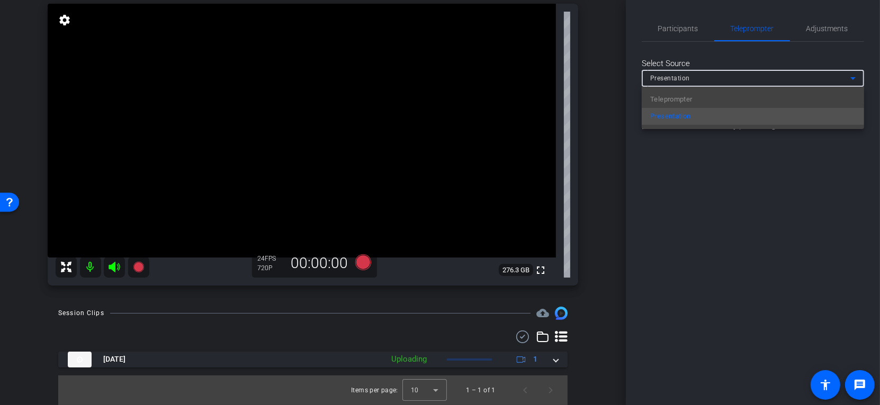
click at [795, 98] on div "Teleprompter Presentation" at bounding box center [753, 108] width 222 height 42
click at [802, 277] on div at bounding box center [440, 202] width 880 height 405
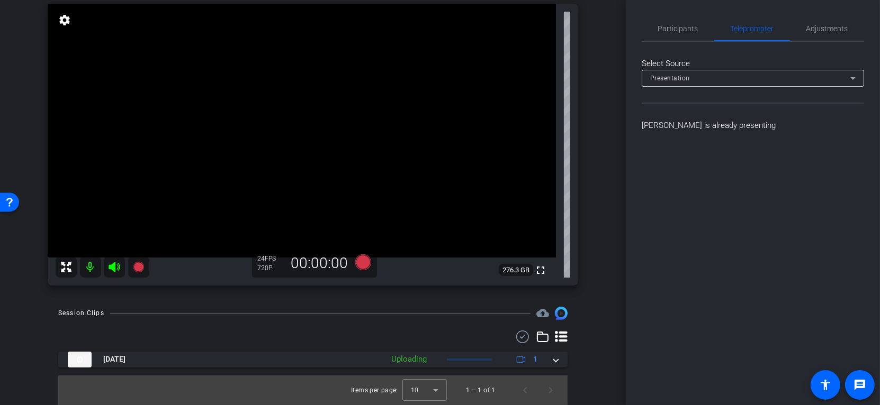
click at [798, 74] on div "Presentation" at bounding box center [750, 77] width 200 height 13
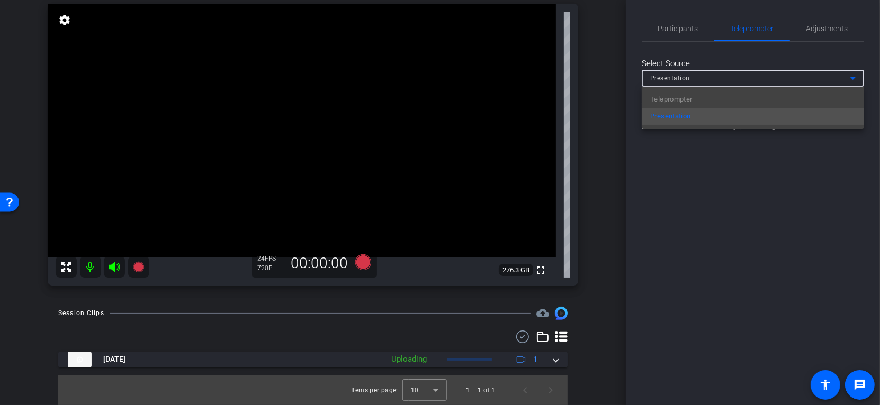
click at [709, 98] on div "Teleprompter Presentation" at bounding box center [753, 108] width 222 height 42
click at [697, 198] on div at bounding box center [440, 202] width 880 height 405
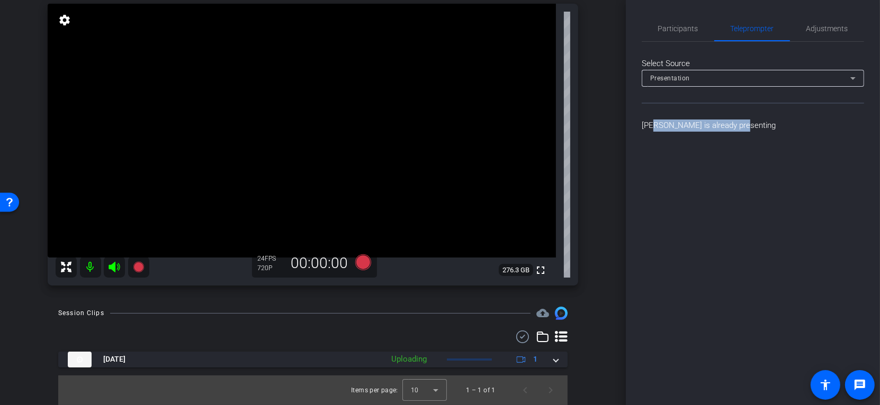
drag, startPoint x: 652, startPoint y: 128, endPoint x: 766, endPoint y: 131, distance: 114.4
click at [768, 131] on div "Participants Teleprompter Adjustments settings Chris Bohorquez flip Director Ev…" at bounding box center [753, 202] width 254 height 405
